Goal: Task Accomplishment & Management: Complete application form

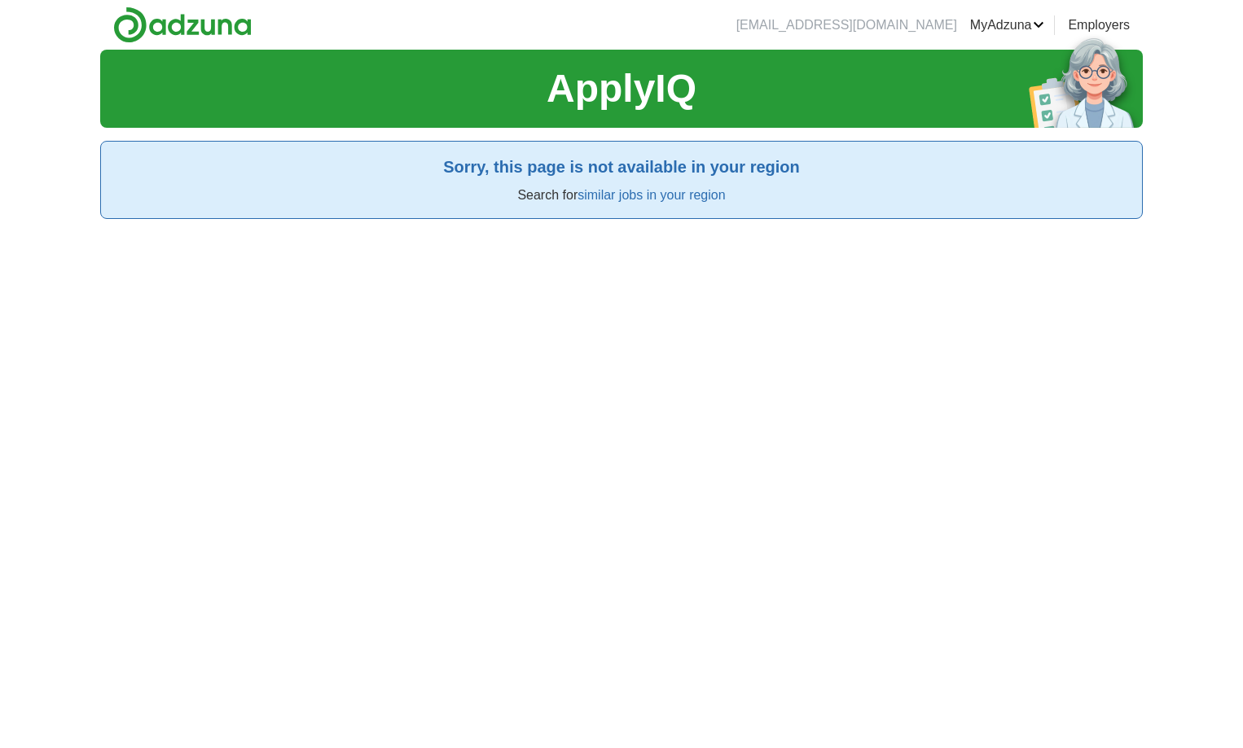
click at [486, 288] on div "ApplyIQ Sorry, this page is not available in your region Search for similar job…" at bounding box center [621, 424] width 1042 height 748
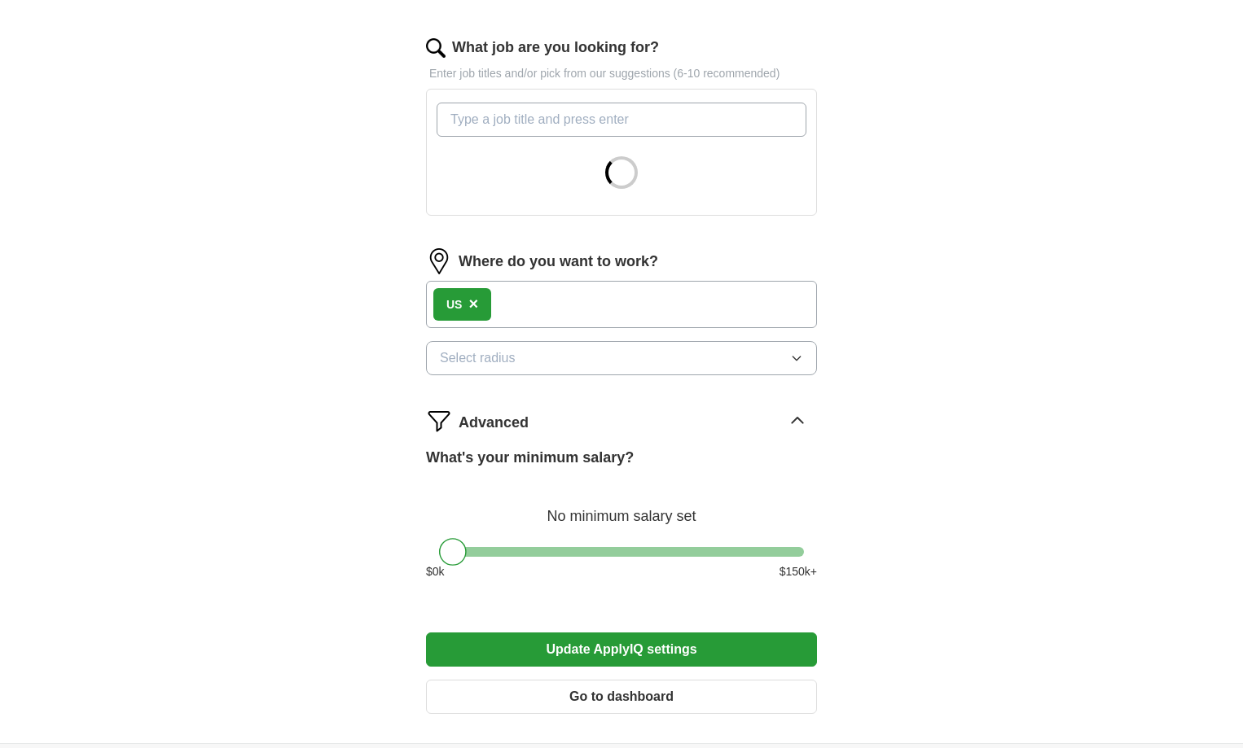
click at [744, 411] on div "Advanced" at bounding box center [638, 421] width 358 height 26
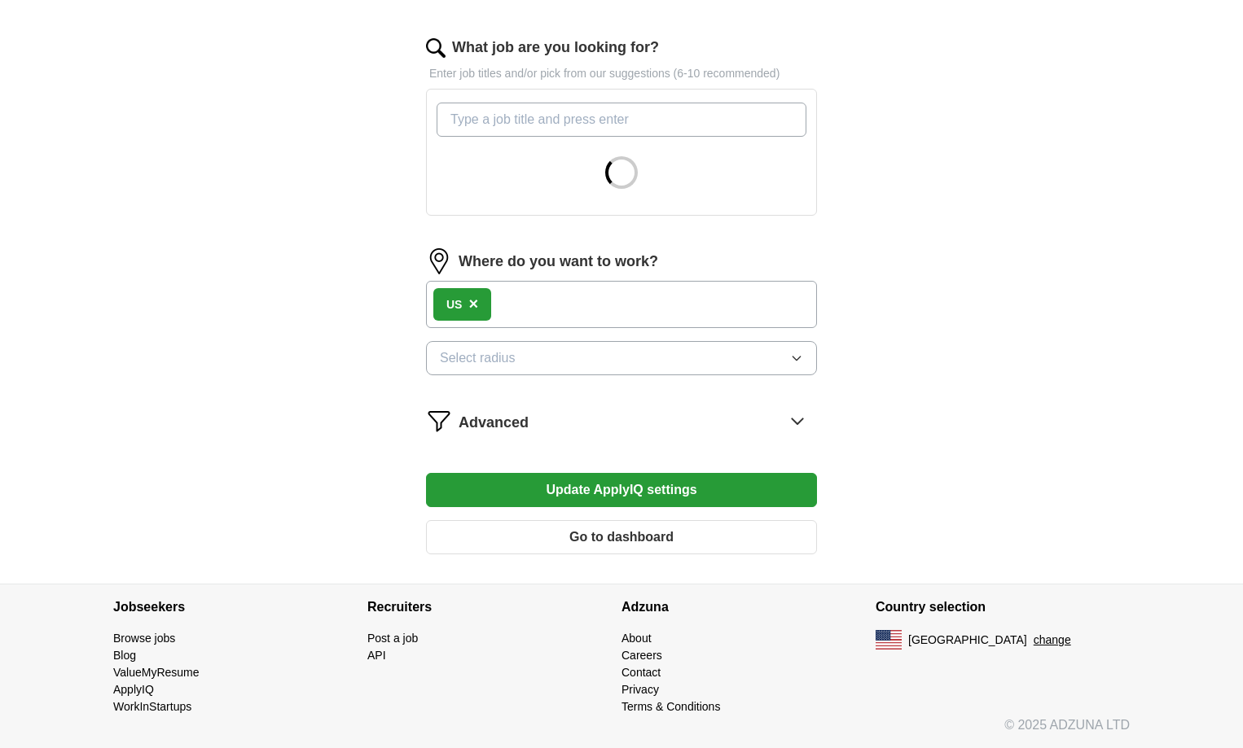
click at [705, 356] on button "Select radius" at bounding box center [621, 358] width 391 height 34
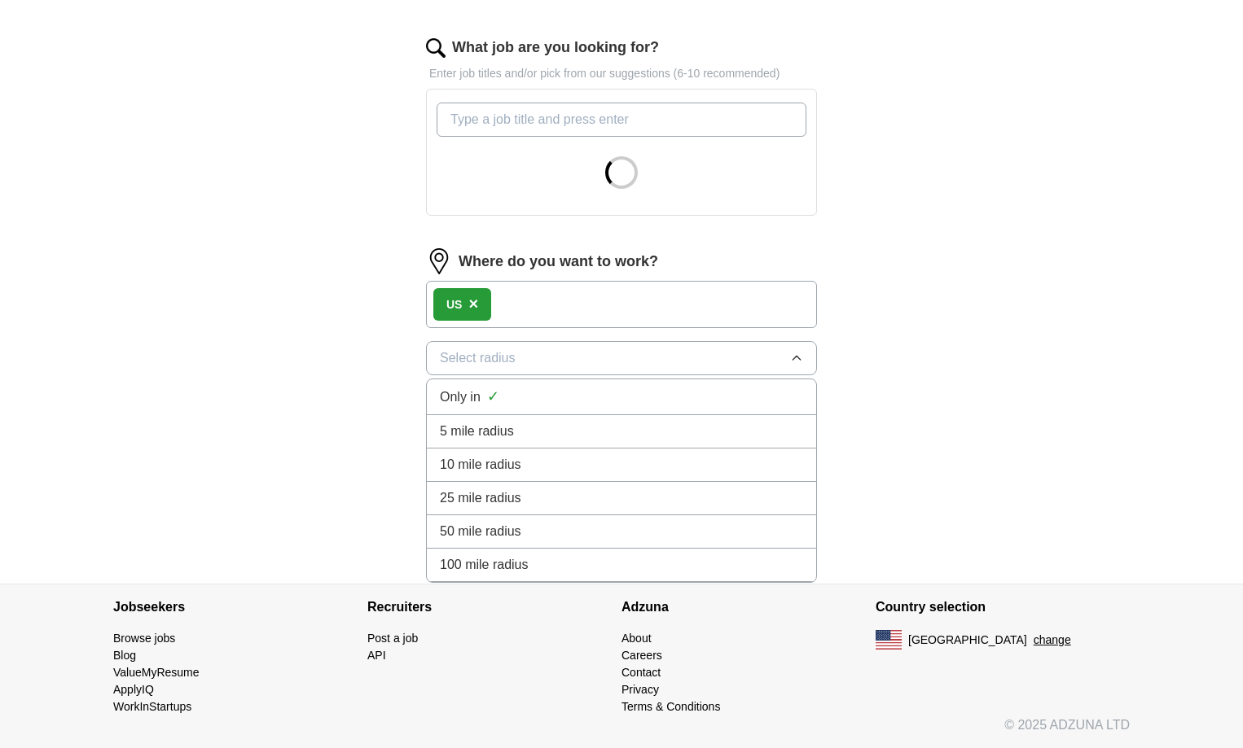
click at [590, 555] on li "100 mile radius" at bounding box center [621, 565] width 389 height 33
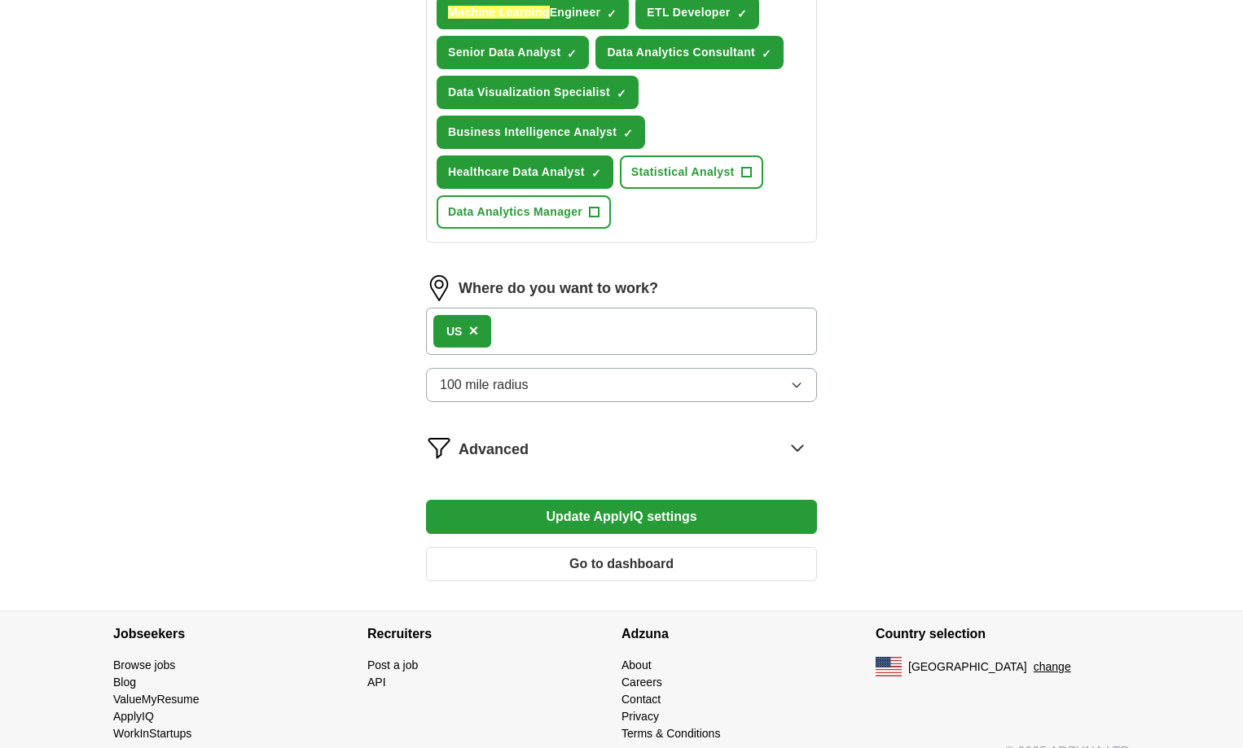
scroll to position [725, 0]
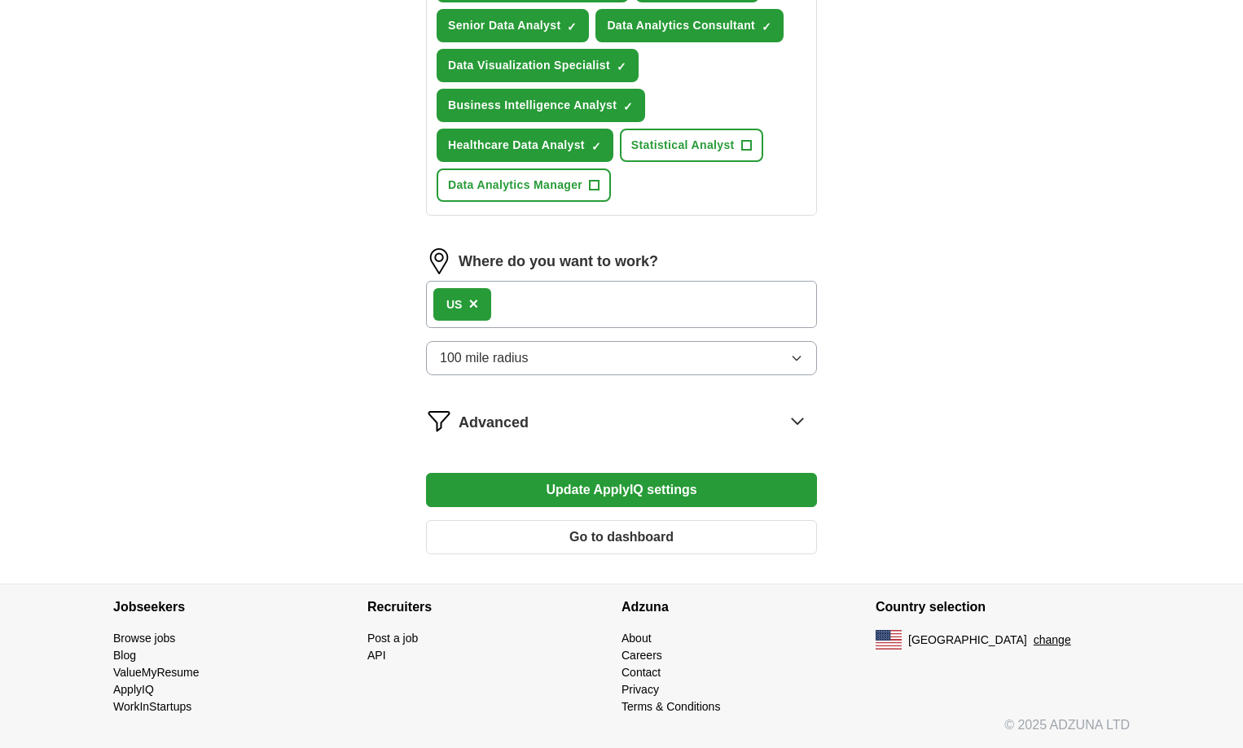
click at [583, 485] on button "Update ApplyIQ settings" at bounding box center [621, 490] width 391 height 34
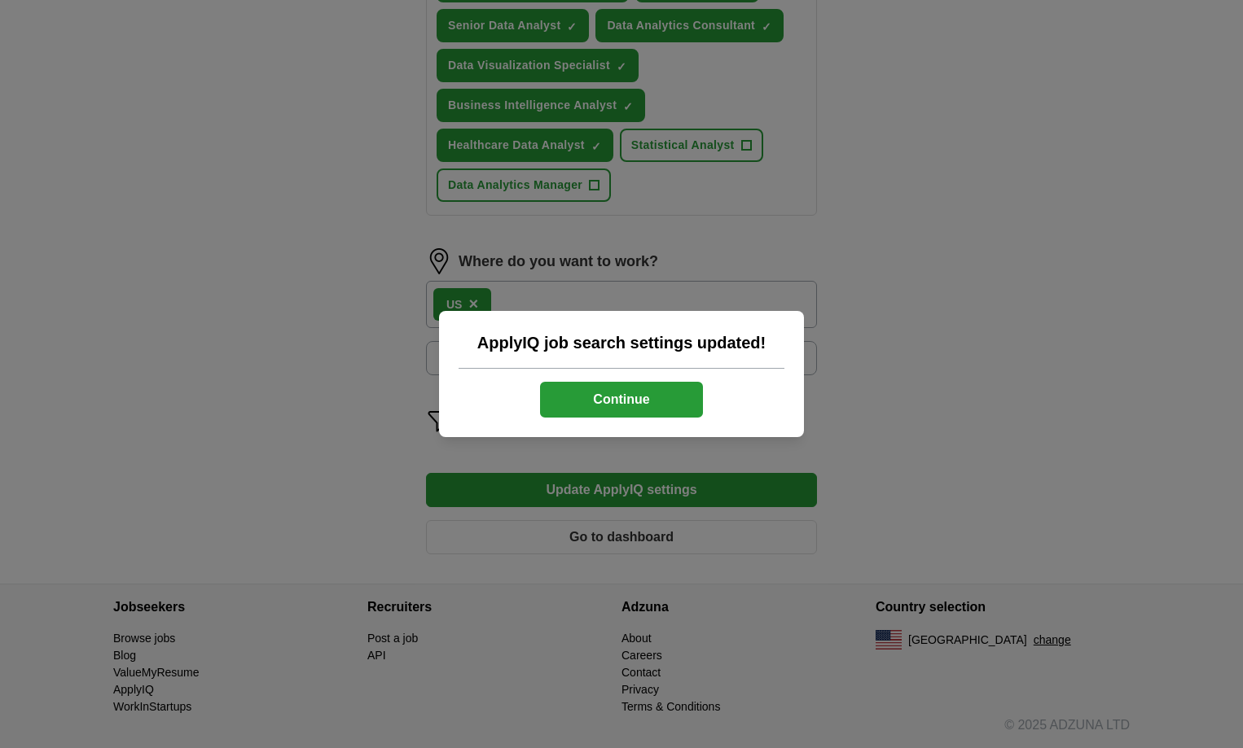
click at [628, 392] on button "Continue" at bounding box center [621, 400] width 163 height 36
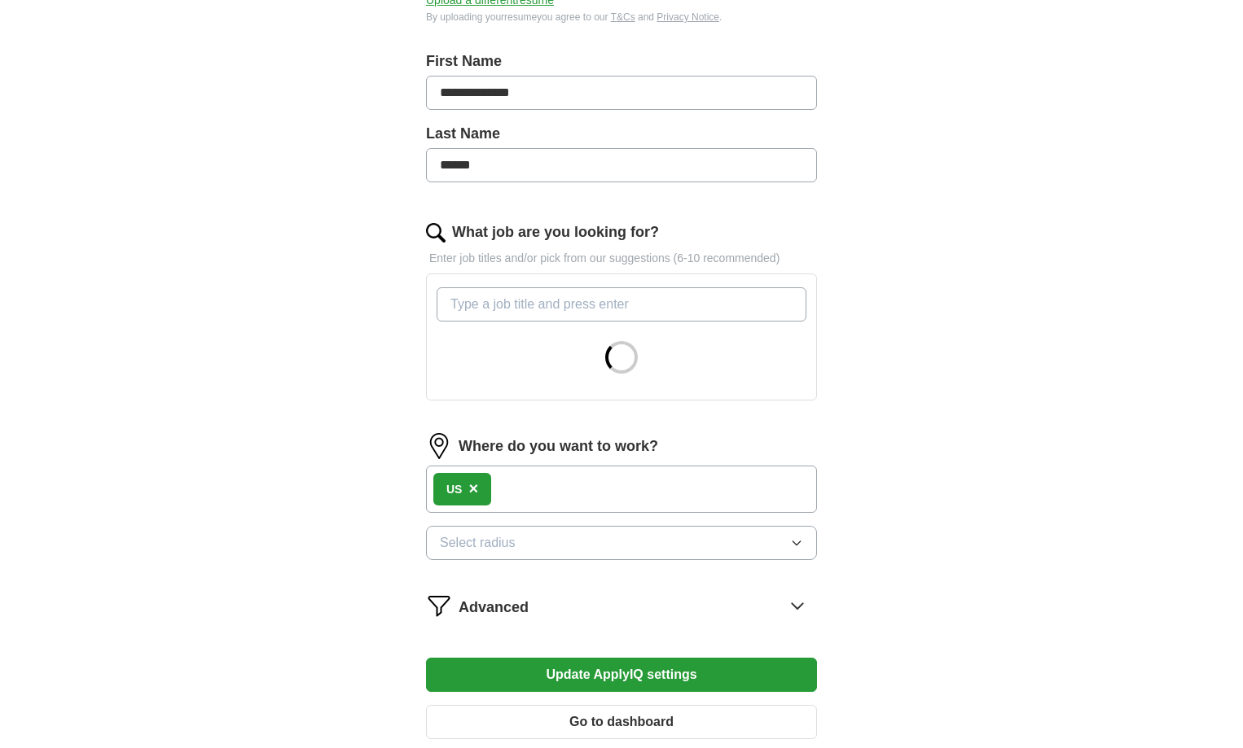
click at [548, 301] on input "What job are you looking for?" at bounding box center [622, 304] width 370 height 34
click at [507, 311] on input "What job are you looking for?" at bounding box center [622, 304] width 370 height 34
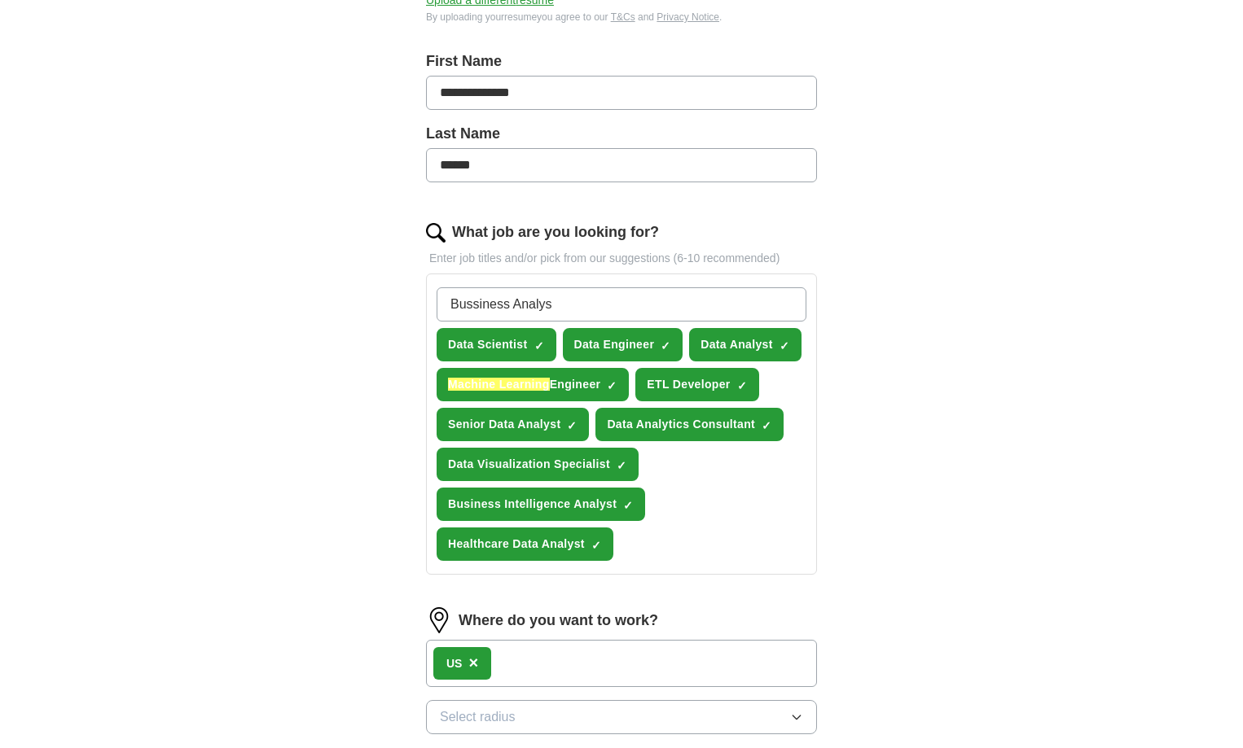
type input "Bussiness Analyst"
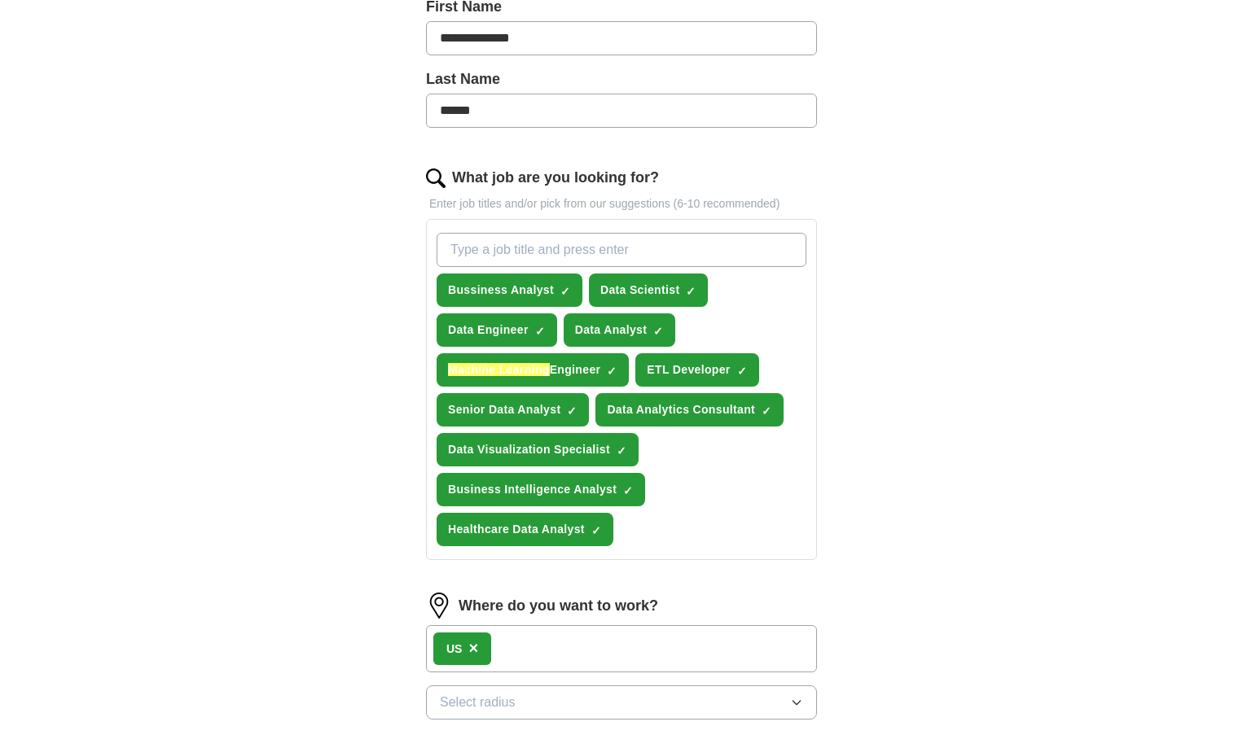
scroll to position [407, 0]
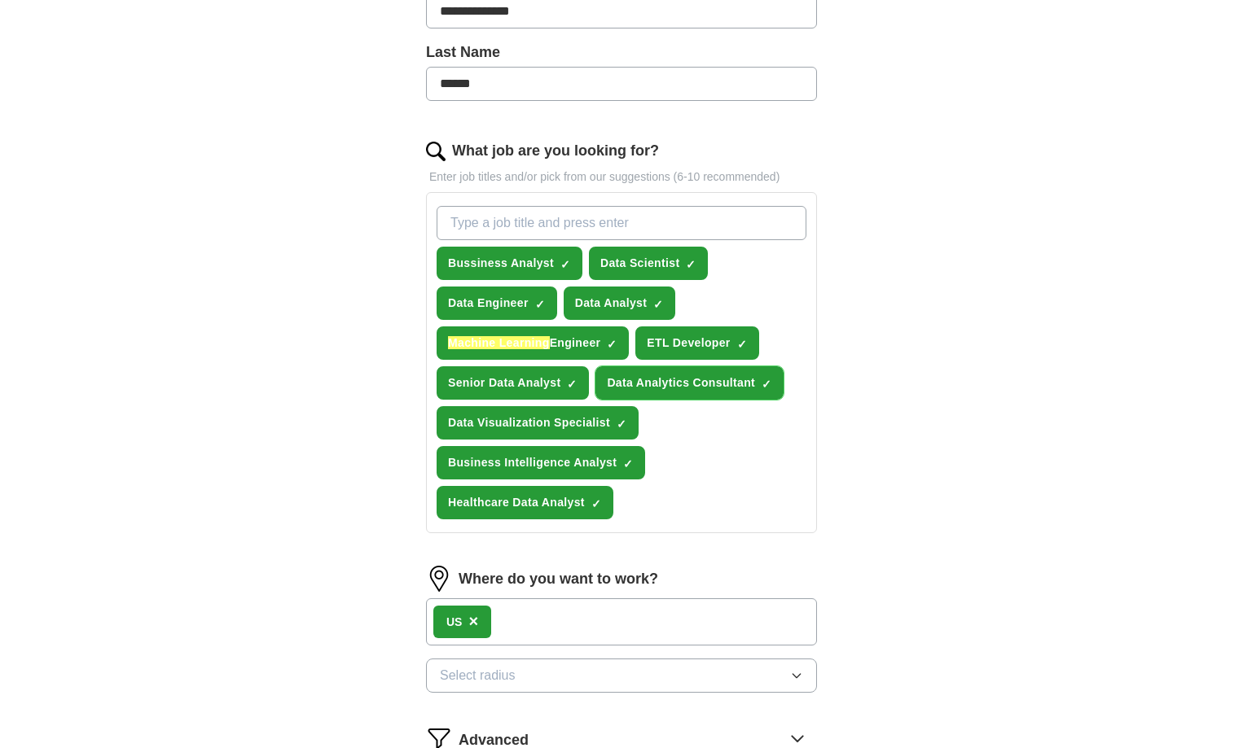
click at [0, 0] on span "×" at bounding box center [0, 0] width 0 height 0
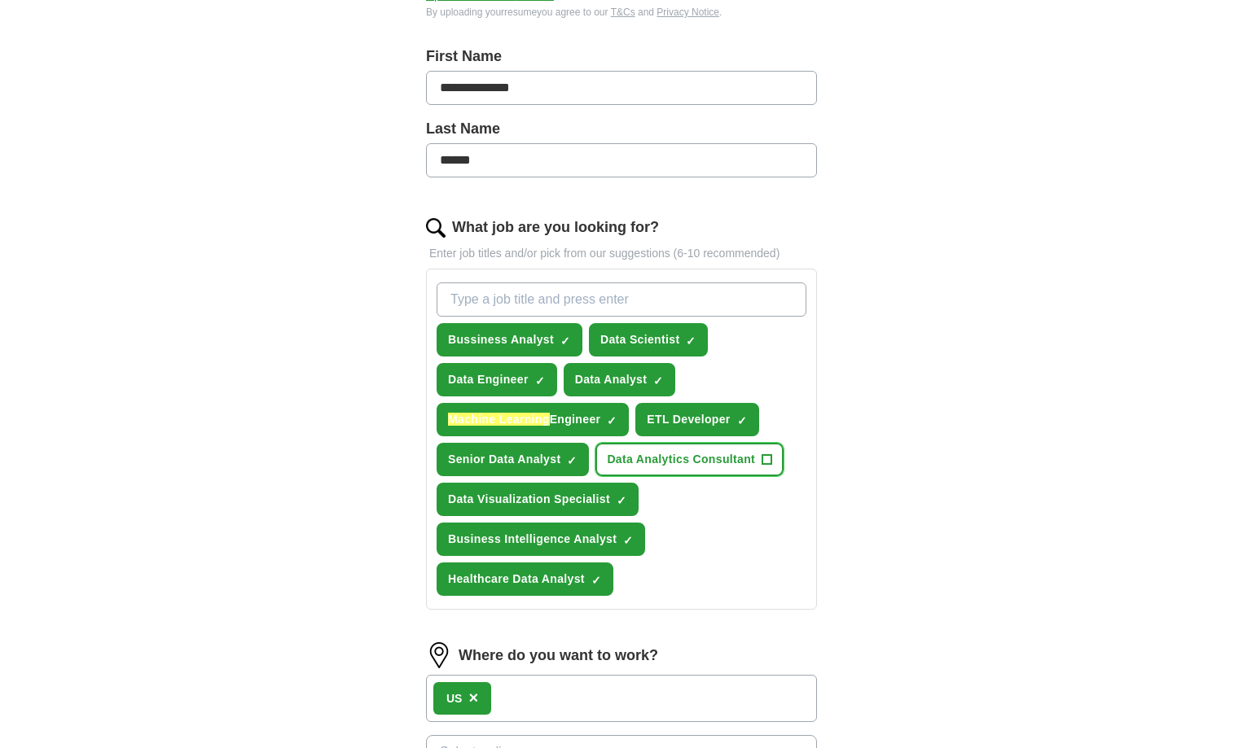
scroll to position [326, 0]
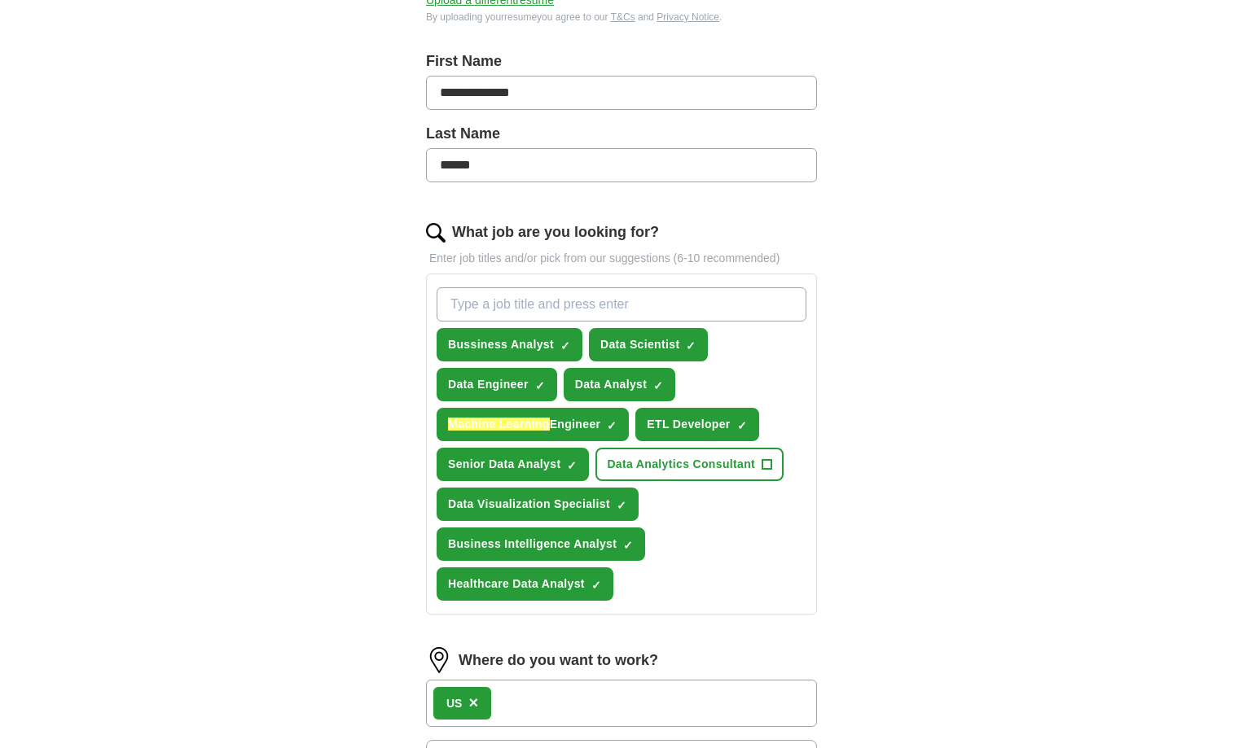
click at [557, 299] on input "What job are you looking for?" at bounding box center [622, 304] width 370 height 34
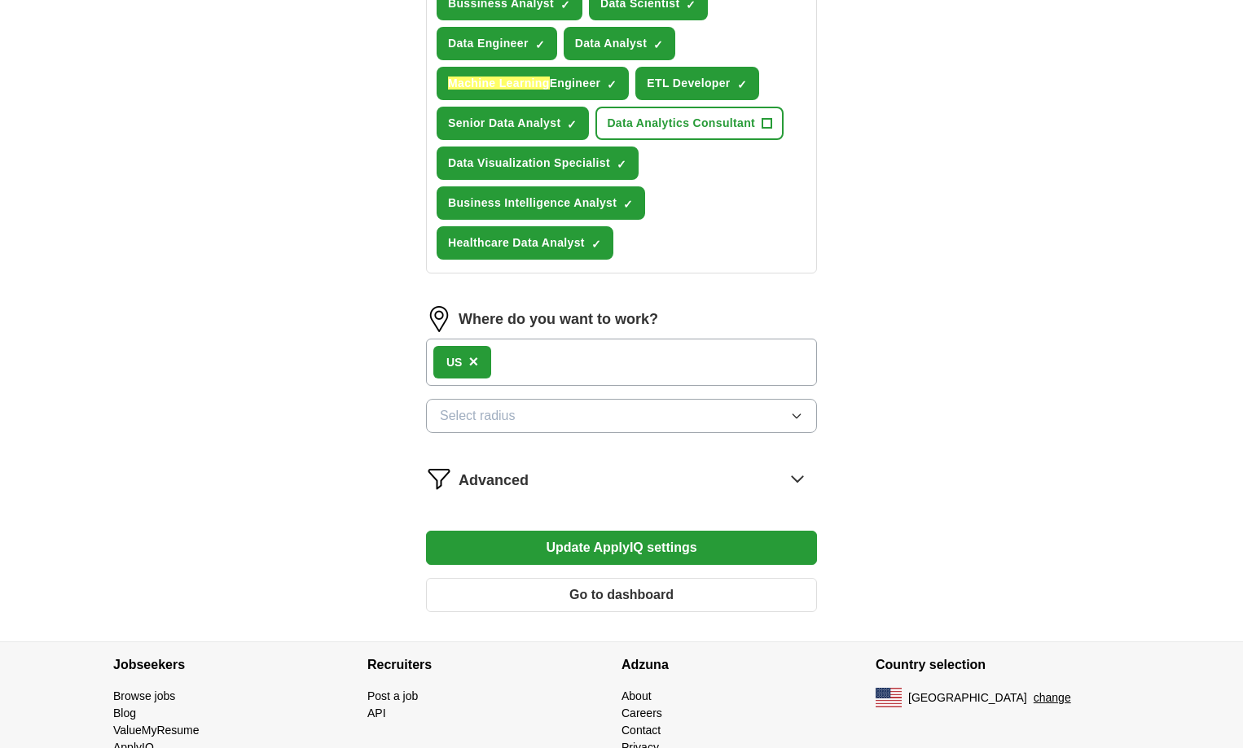
scroll to position [725, 0]
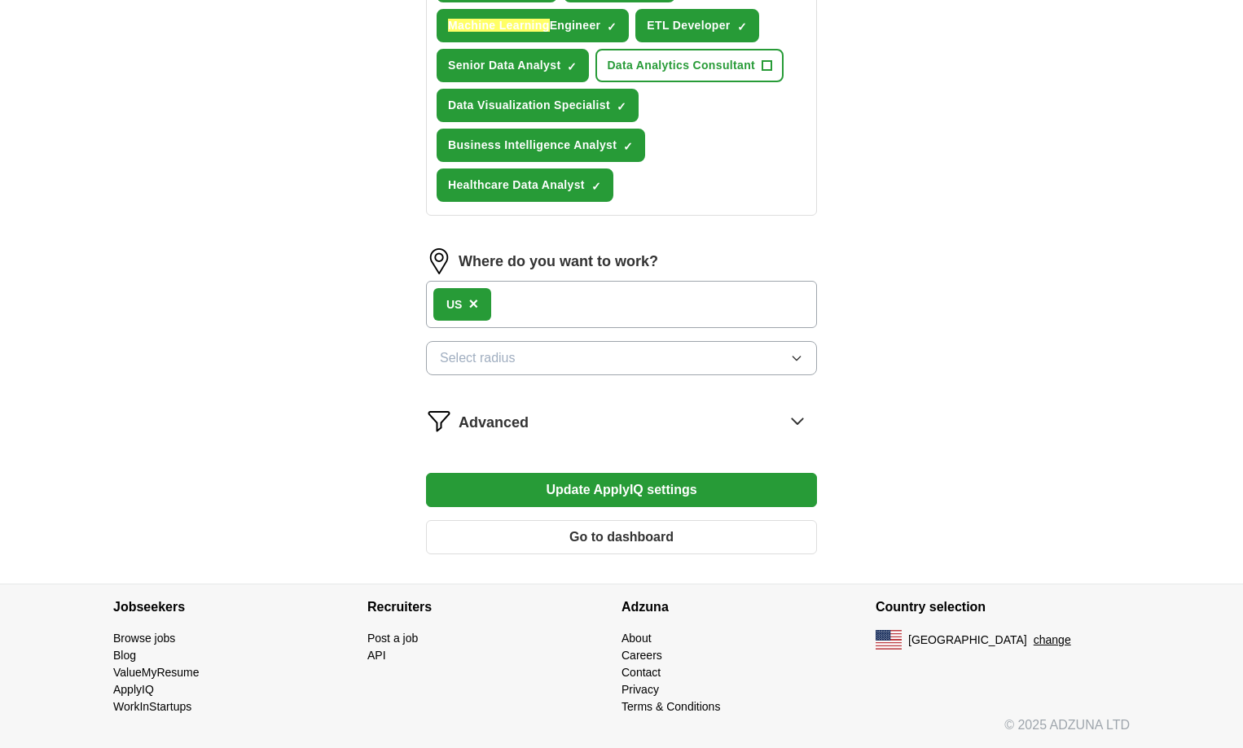
click at [643, 351] on button "Select radius" at bounding box center [621, 358] width 391 height 34
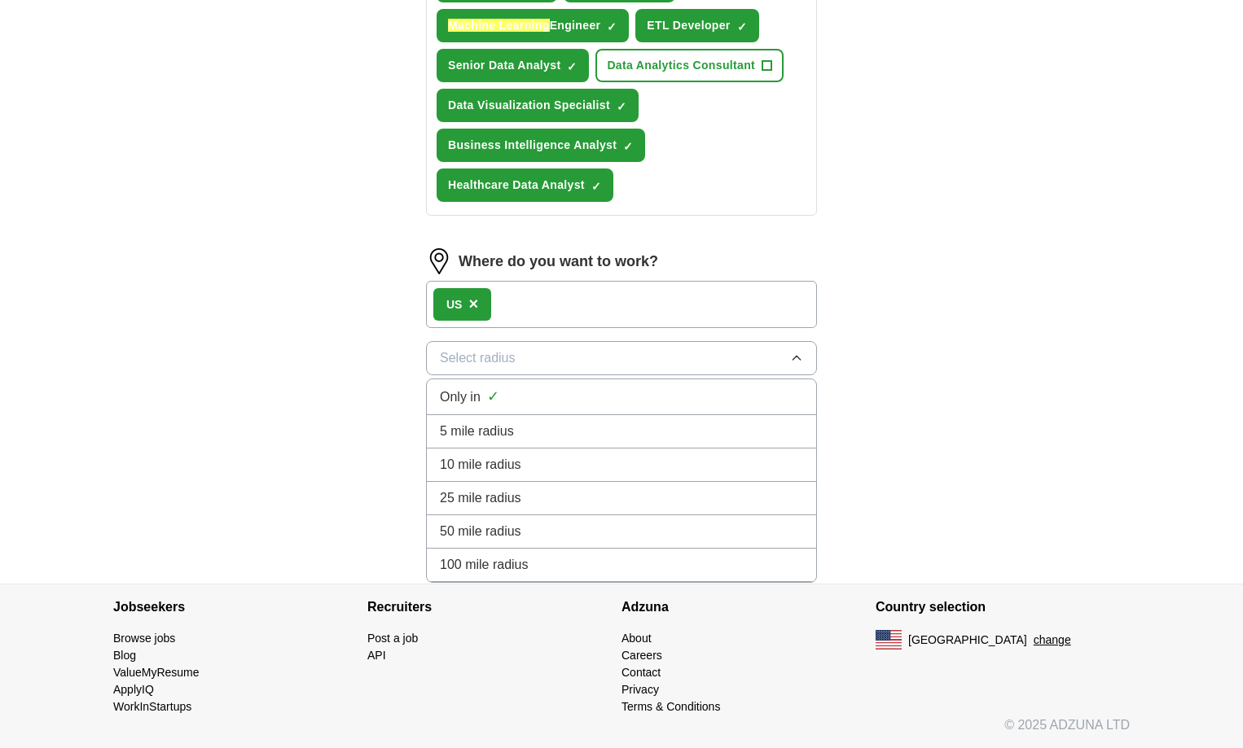
click at [582, 553] on li "100 mile radius" at bounding box center [621, 565] width 389 height 33
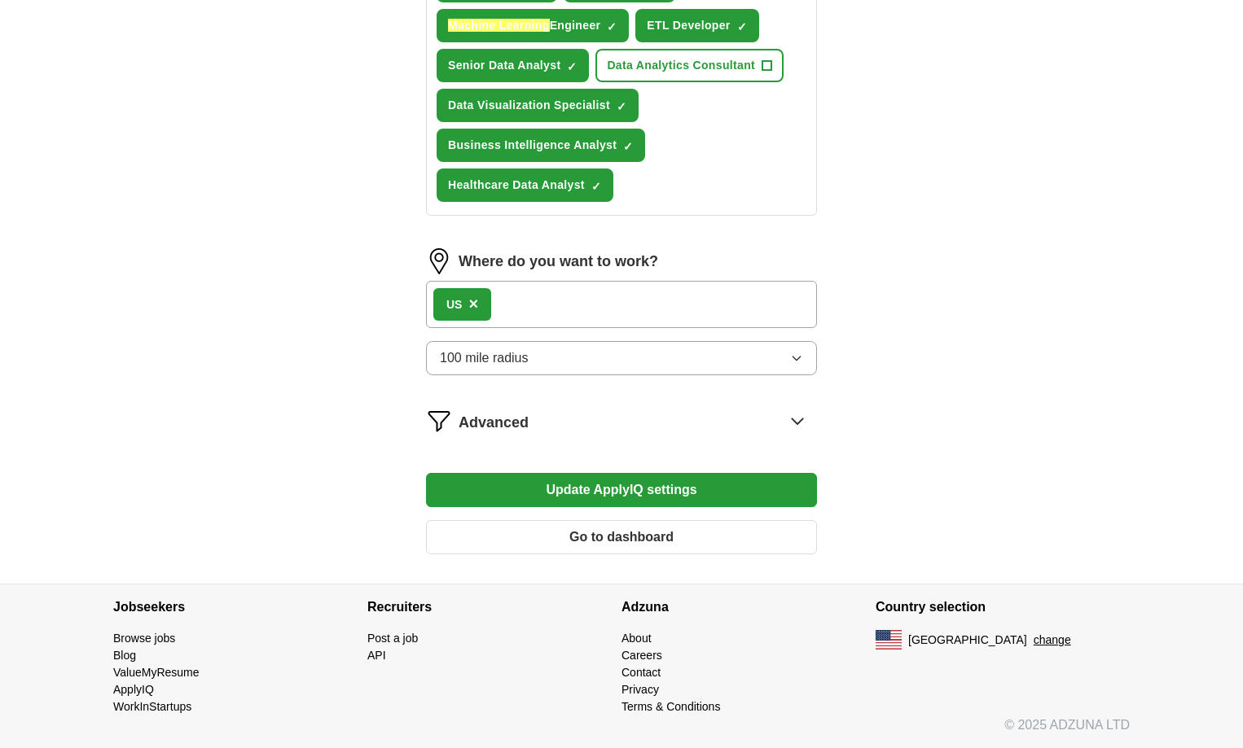
click at [797, 419] on icon at bounding box center [797, 421] width 26 height 26
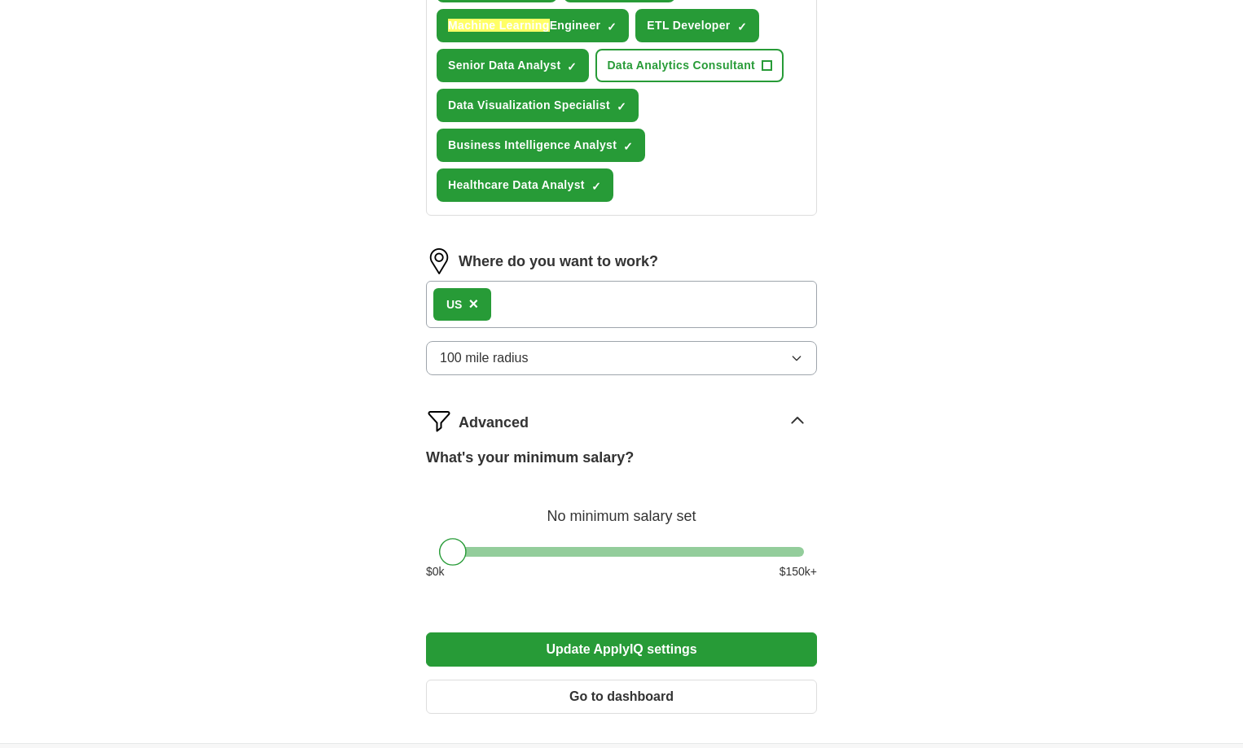
click at [797, 419] on icon at bounding box center [797, 421] width 11 height 6
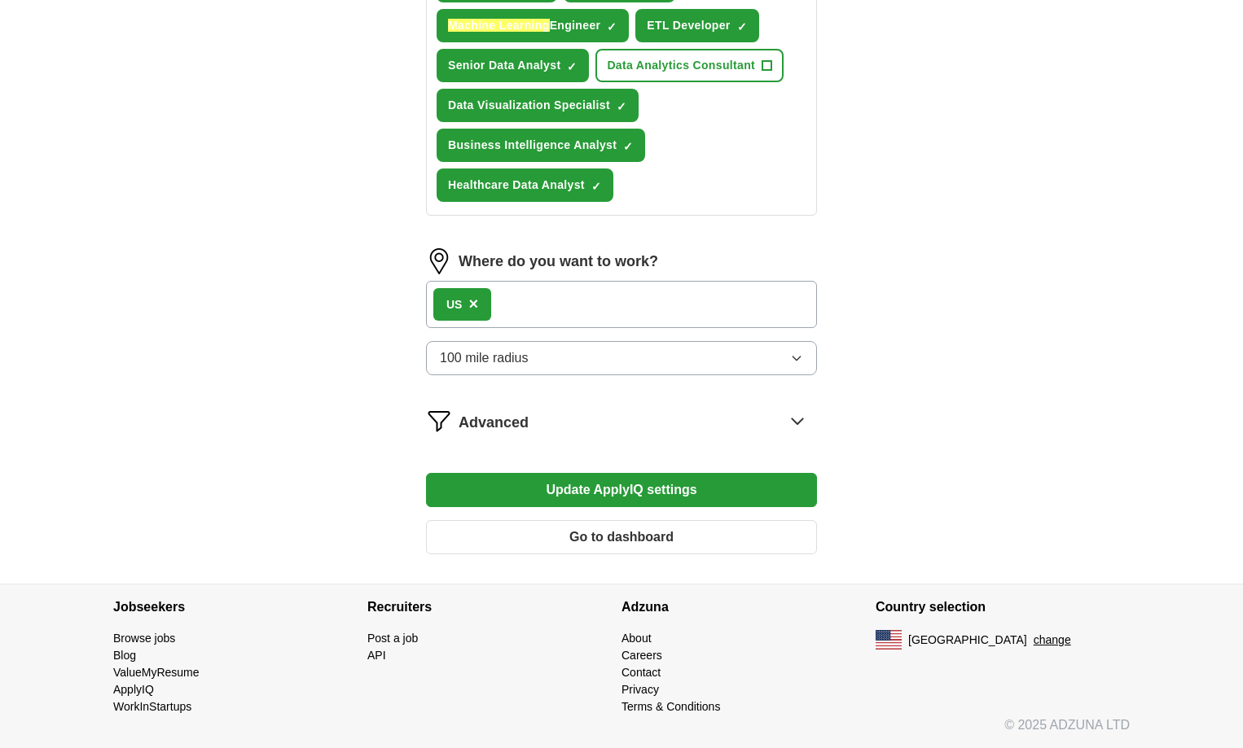
click at [666, 484] on button "Update ApplyIQ settings" at bounding box center [621, 490] width 391 height 34
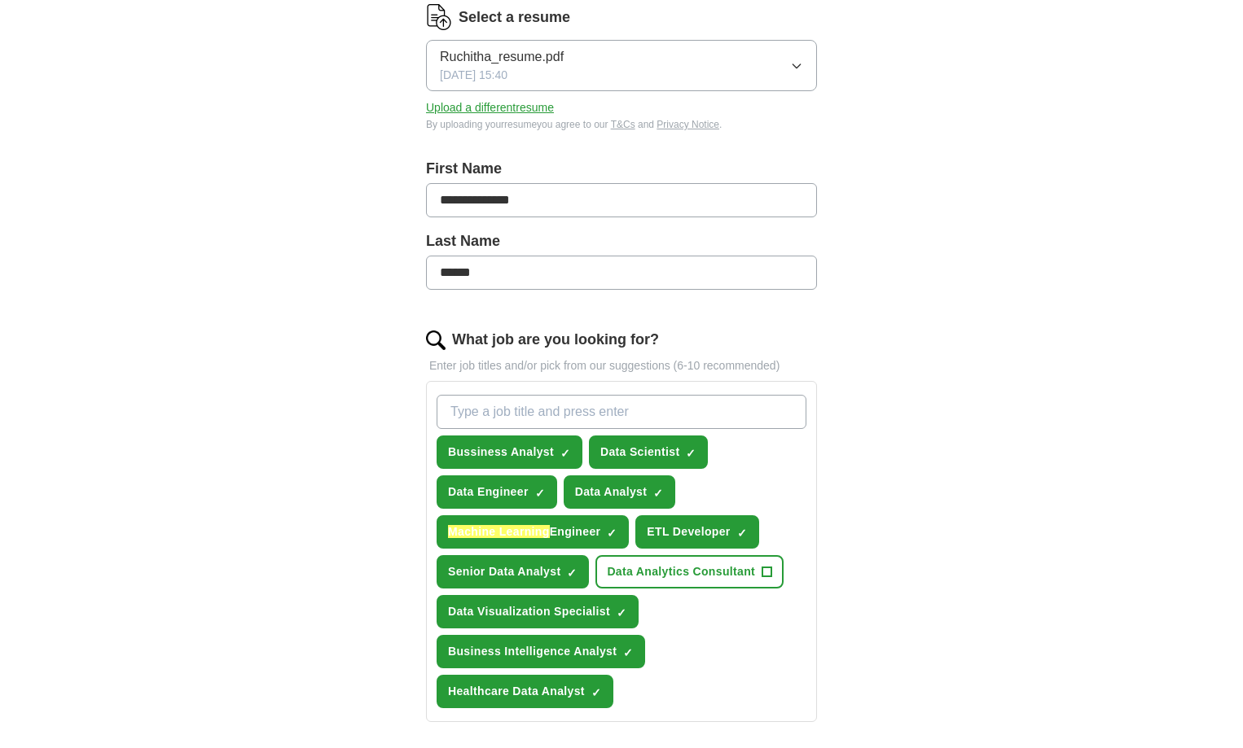
scroll to position [0, 0]
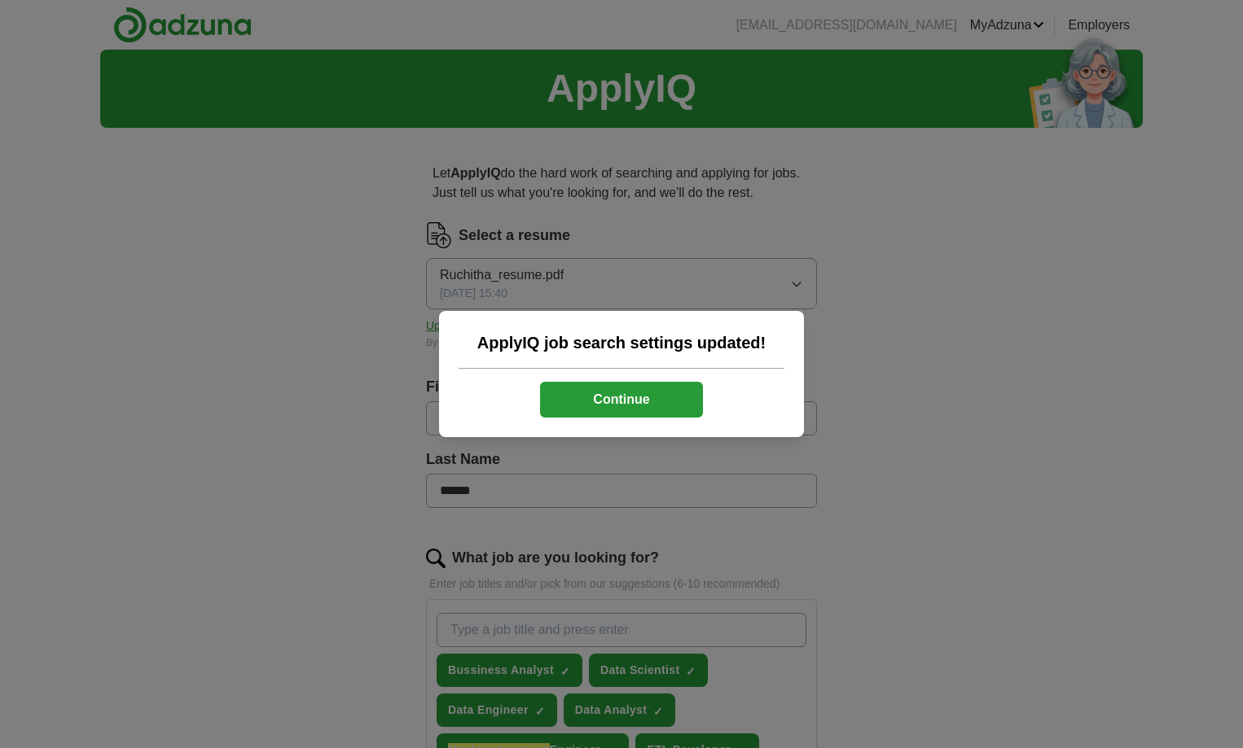
click at [629, 398] on button "Continue" at bounding box center [621, 400] width 163 height 36
